Goal: Find specific page/section: Find specific page/section

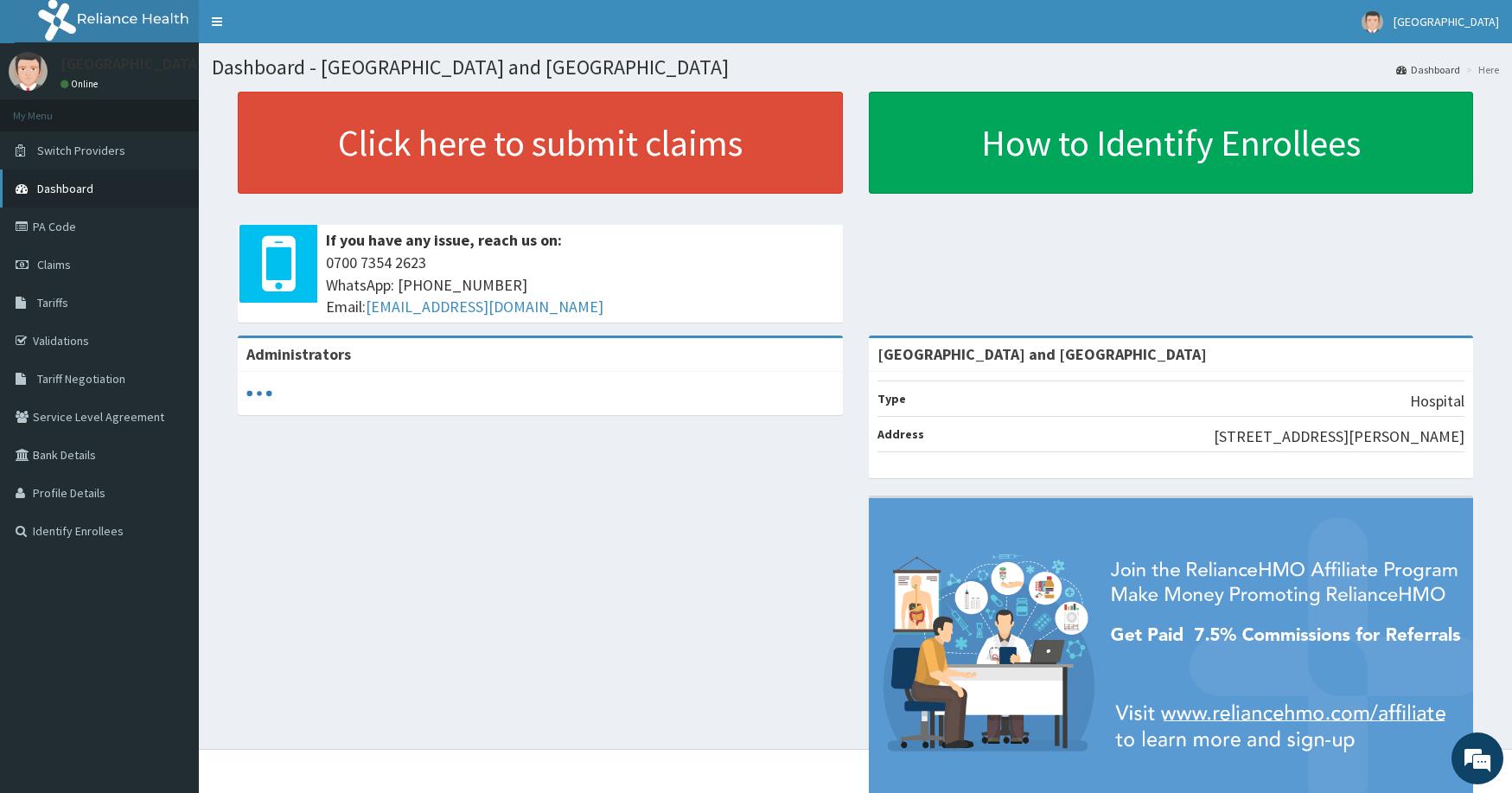
click at [82, 181] on span "Dashboard" at bounding box center [66, 188] width 56 height 15
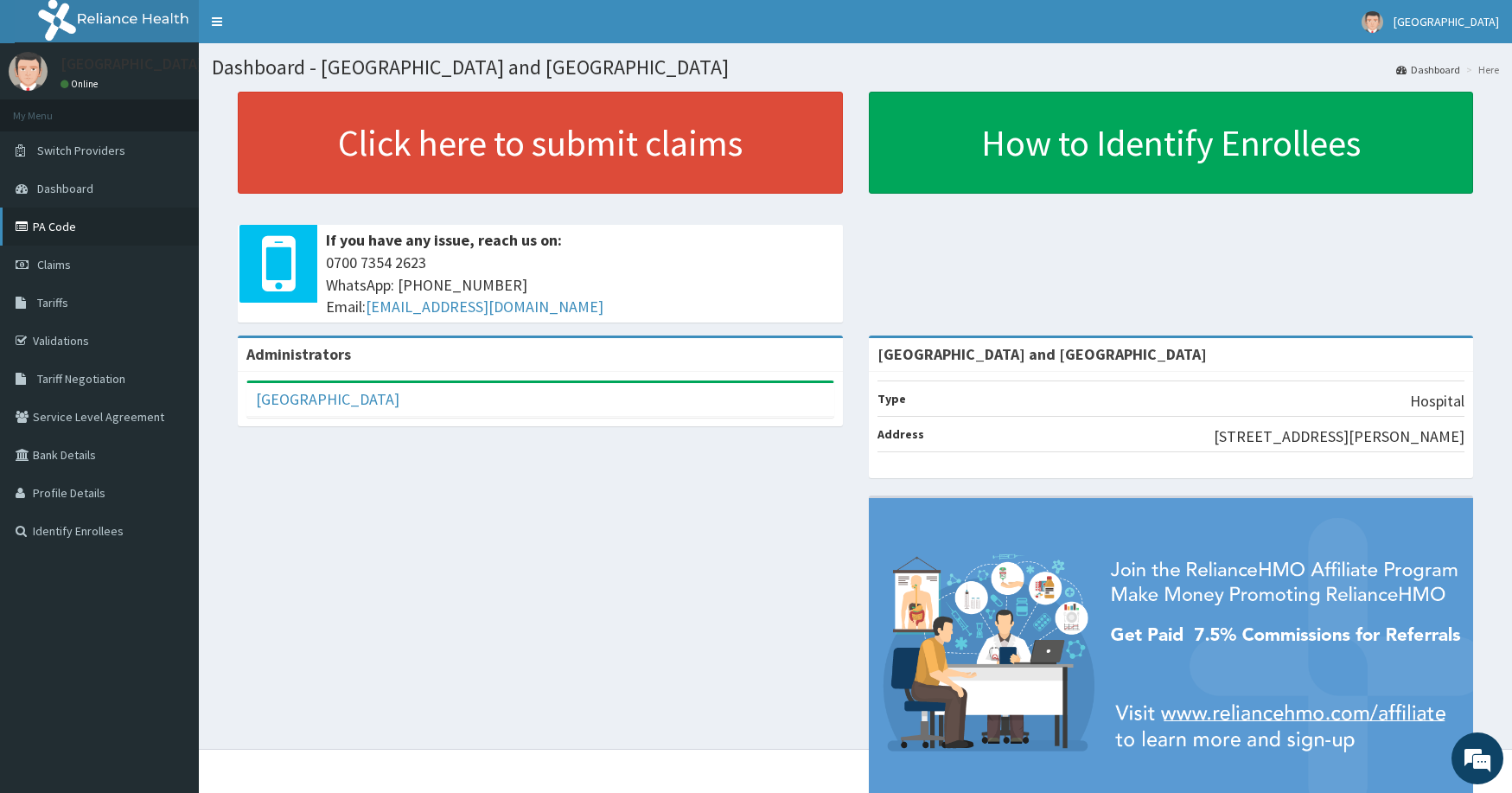
click at [133, 223] on link "PA Code" at bounding box center [99, 226] width 199 height 38
click at [106, 233] on link "PA Code" at bounding box center [99, 226] width 199 height 38
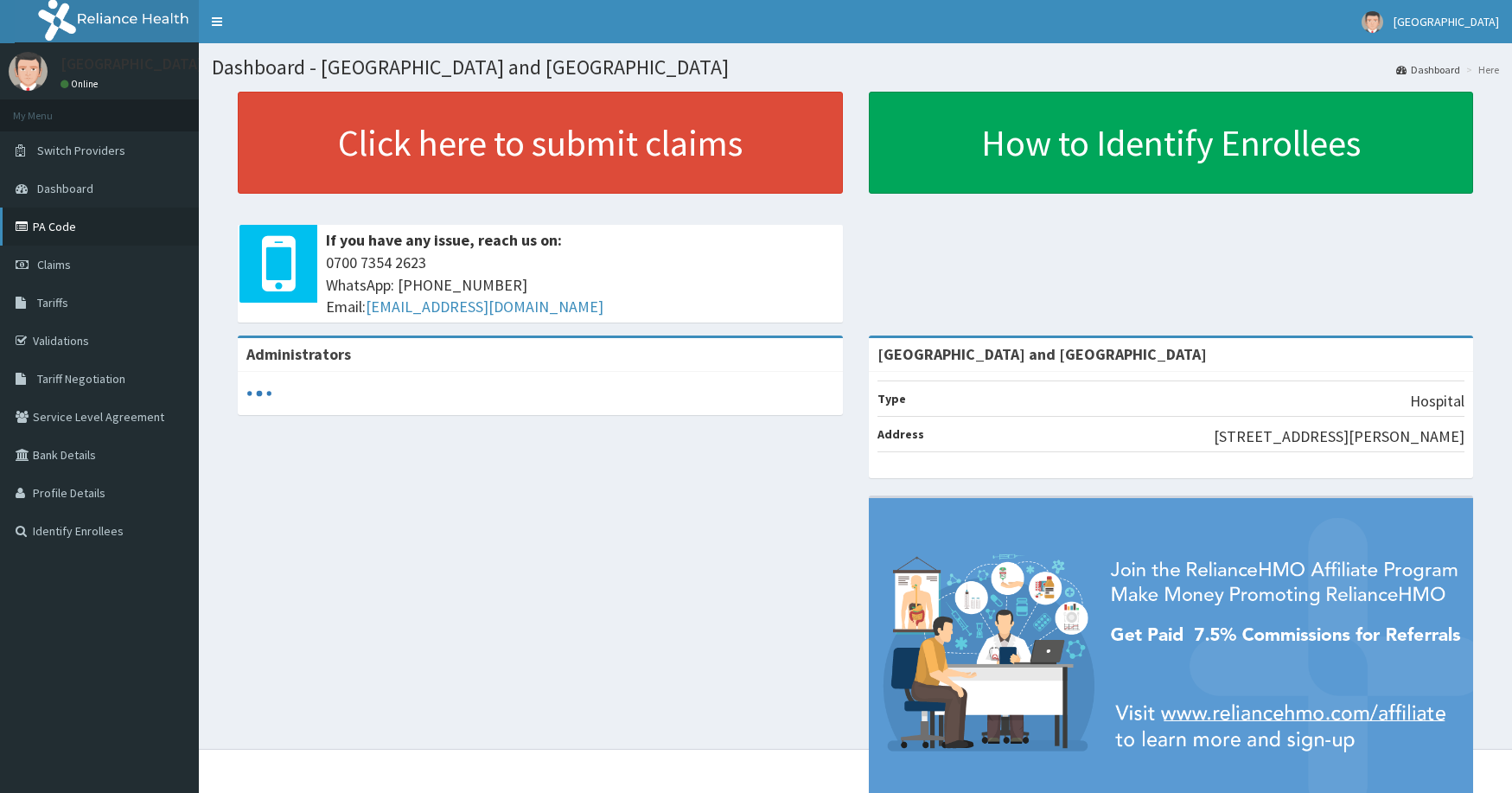
click at [81, 239] on link "PA Code" at bounding box center [99, 226] width 199 height 38
